Goal: Leave review/rating

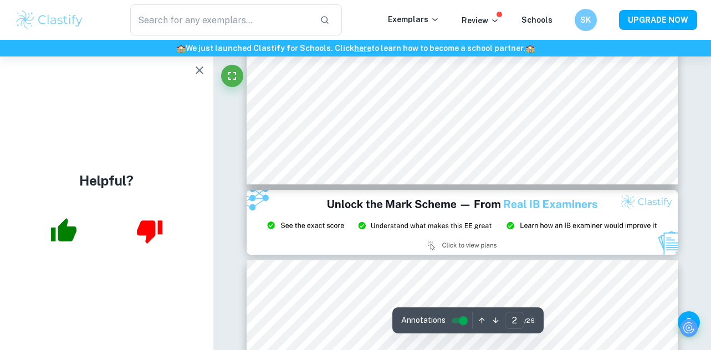
scroll to position [1194, 0]
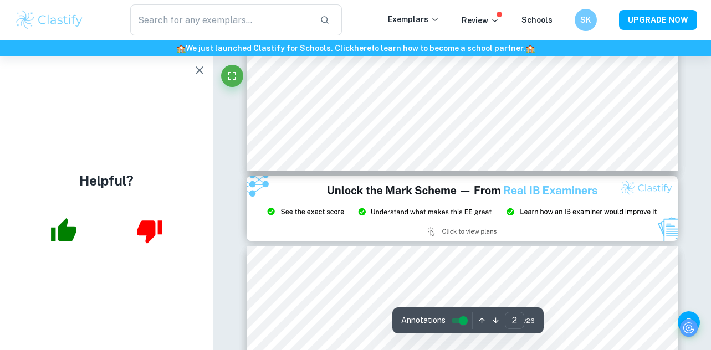
type input "3"
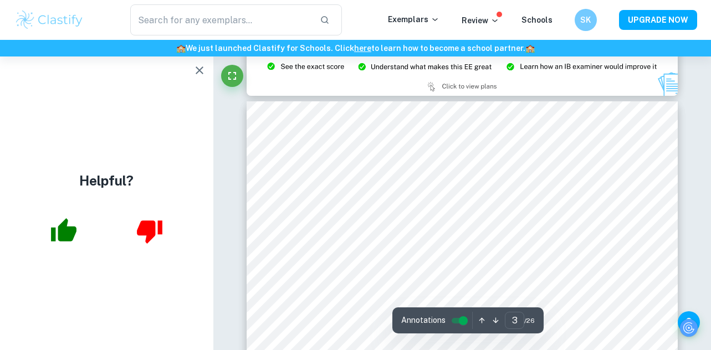
scroll to position [1340, 1]
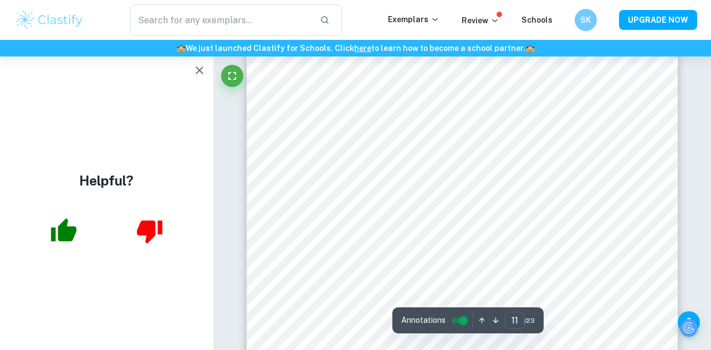
scroll to position [6007, 8]
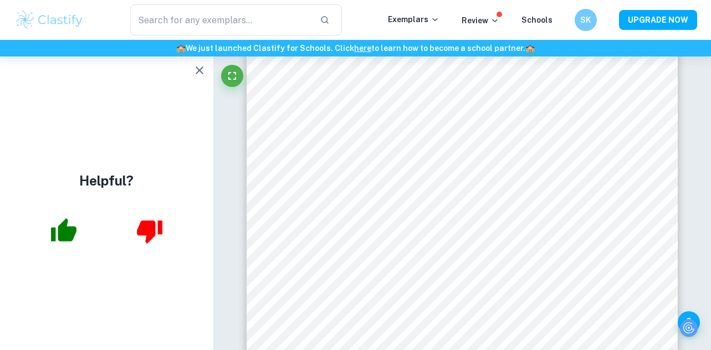
click at [196, 73] on icon "button" at bounding box center [200, 71] width 8 height 8
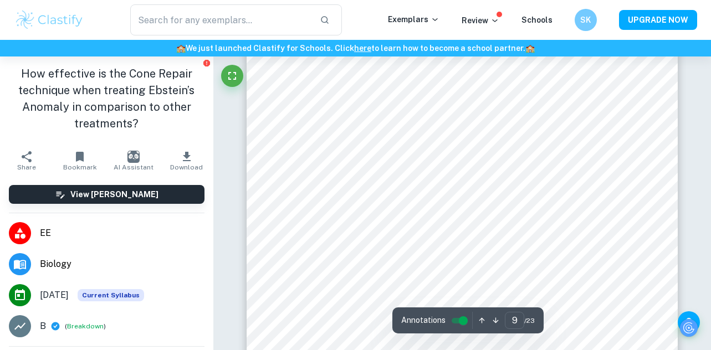
scroll to position [4763, 0]
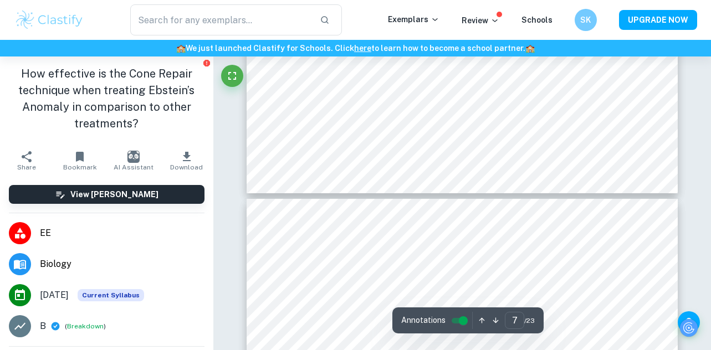
type input "6"
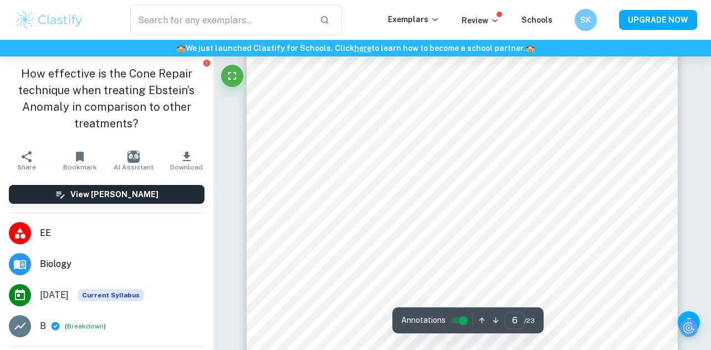
scroll to position [3107, 0]
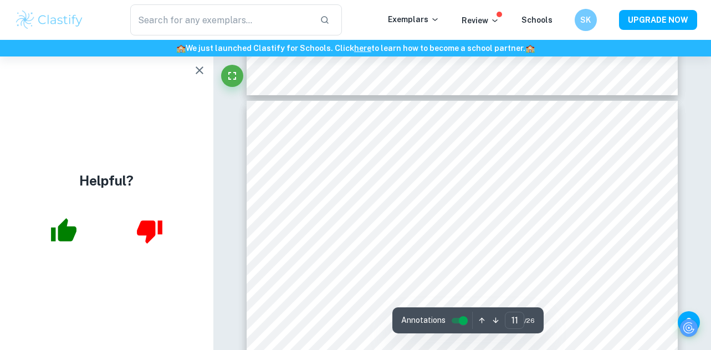
scroll to position [6340, 8]
type input "10"
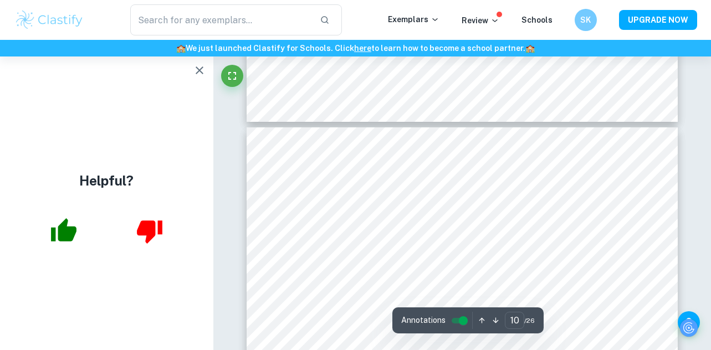
scroll to position [5697, 0]
